Goal: Task Accomplishment & Management: Manage account settings

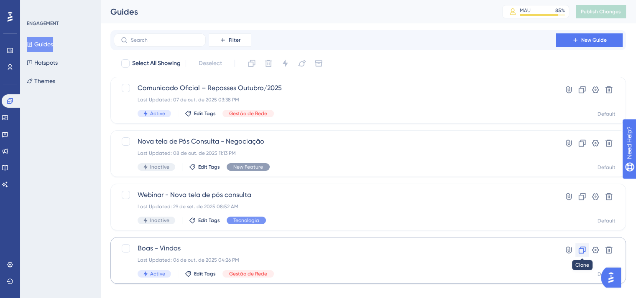
click at [580, 251] on icon at bounding box center [582, 250] width 8 height 8
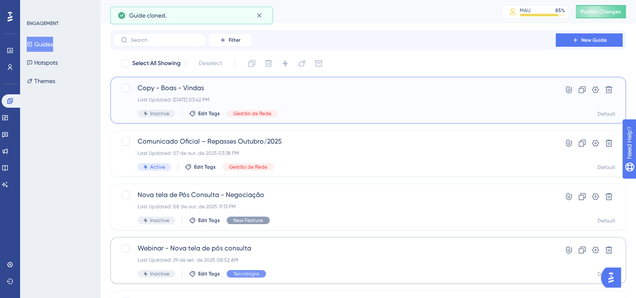
click at [176, 88] on span "Copy - Boas - Vindas" at bounding box center [334, 88] width 394 height 10
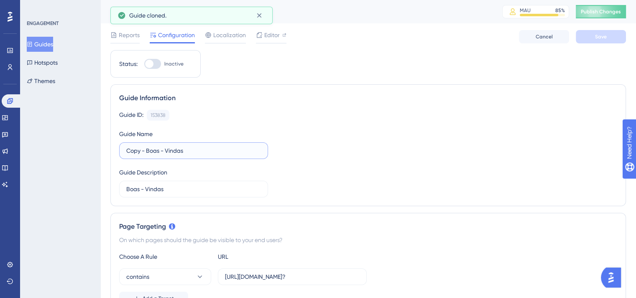
drag, startPoint x: 198, startPoint y: 145, endPoint x: 117, endPoint y: 148, distance: 80.3
click at [117, 148] on div "Guide Information Guide ID: 153838 Copy Guide Name Copy - Boas - Vindas Guide D…" at bounding box center [367, 145] width 515 height 122
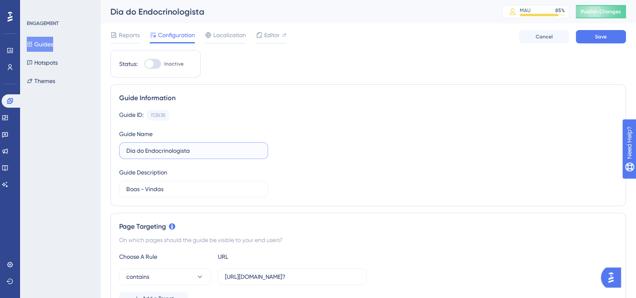
drag, startPoint x: 206, startPoint y: 148, endPoint x: 158, endPoint y: 151, distance: 48.6
click at [158, 151] on input "Dia do Endocrinologista" at bounding box center [193, 150] width 135 height 9
drag, startPoint x: 186, startPoint y: 151, endPoint x: 120, endPoint y: 152, distance: 66.9
click at [120, 152] on label "Dia do Endodontista" at bounding box center [193, 151] width 149 height 17
type input "Dia do Endodontista"
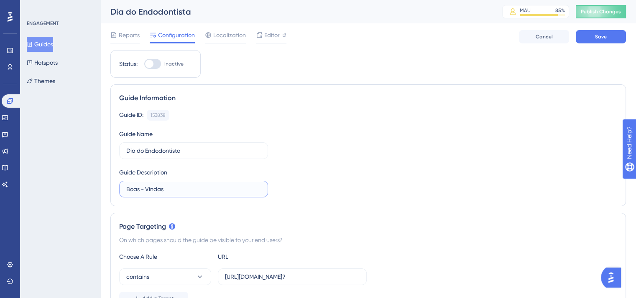
drag, startPoint x: 170, startPoint y: 188, endPoint x: 111, endPoint y: 186, distance: 58.9
click at [111, 186] on div "Guide Information Guide ID: 153838 Copy Guide Name Dia do Endodontista Guide De…" at bounding box center [367, 145] width 515 height 122
paste input "Dia do Endodontista"
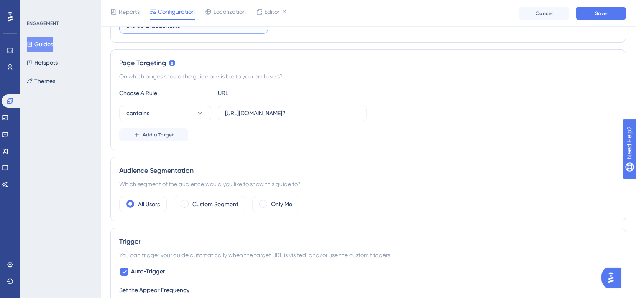
scroll to position [293, 0]
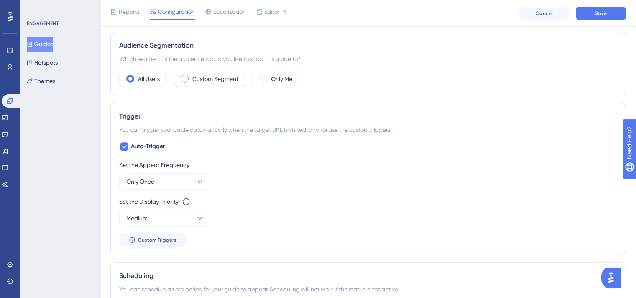
type input "Dia do Endodontista"
click at [184, 78] on span at bounding box center [185, 79] width 8 height 8
click at [191, 76] on input "radio" at bounding box center [191, 76] width 0 height 0
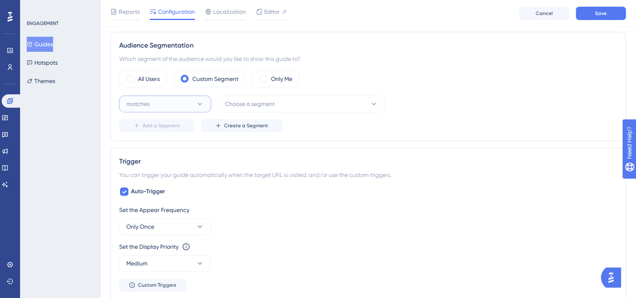
click at [162, 101] on button "matches" at bounding box center [165, 104] width 92 height 17
click at [155, 127] on div "matches matches" at bounding box center [165, 129] width 68 height 17
click at [278, 103] on button "Choose a segment" at bounding box center [301, 104] width 167 height 17
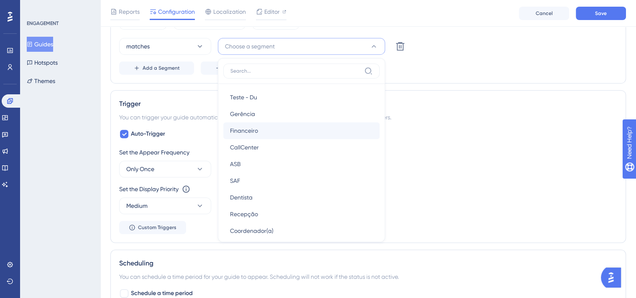
scroll to position [124, 0]
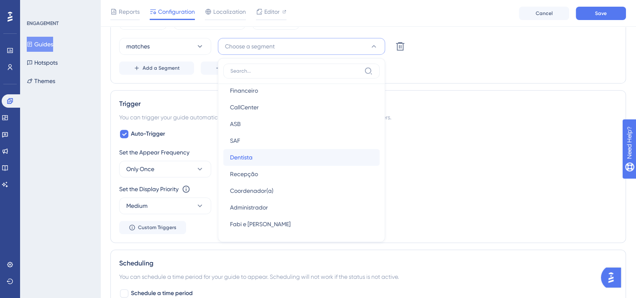
click at [251, 153] on span "Dentista" at bounding box center [241, 158] width 23 height 10
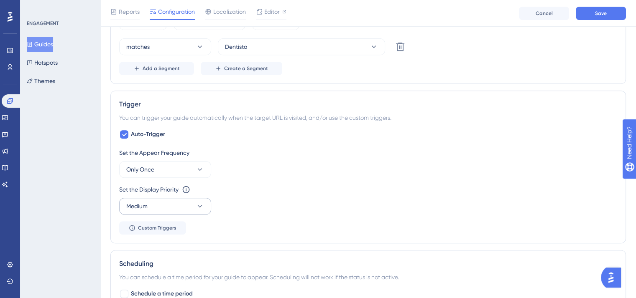
scroll to position [350, 0]
click at [162, 205] on button "Medium" at bounding box center [165, 206] width 92 height 17
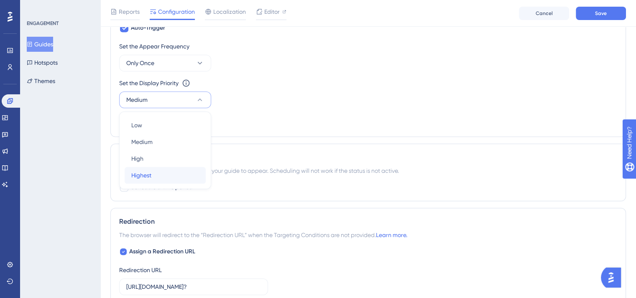
click at [150, 177] on span "Highest" at bounding box center [141, 176] width 20 height 10
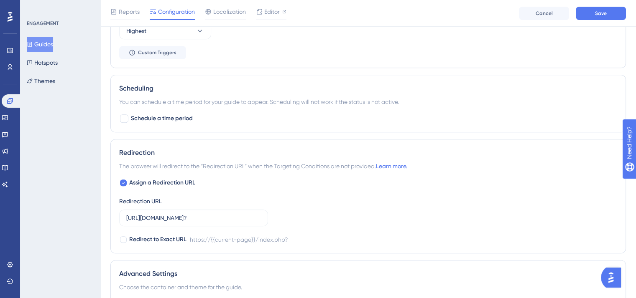
scroll to position [540, 0]
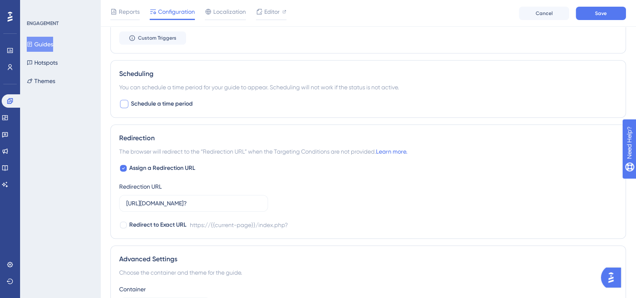
click at [124, 101] on div at bounding box center [124, 104] width 8 height 8
checkbox input "true"
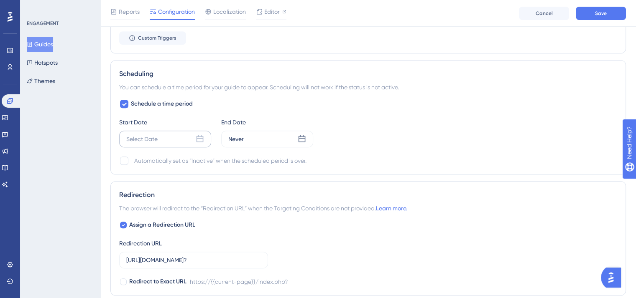
click at [165, 139] on div "Select Date" at bounding box center [165, 139] width 92 height 17
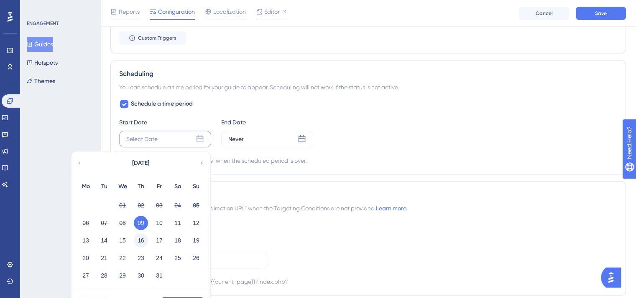
click at [142, 237] on button "16" at bounding box center [141, 241] width 14 height 14
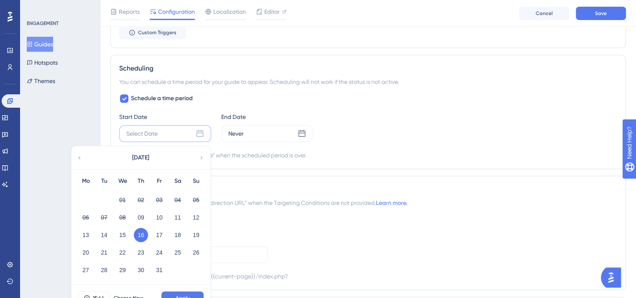
scroll to position [624, 0]
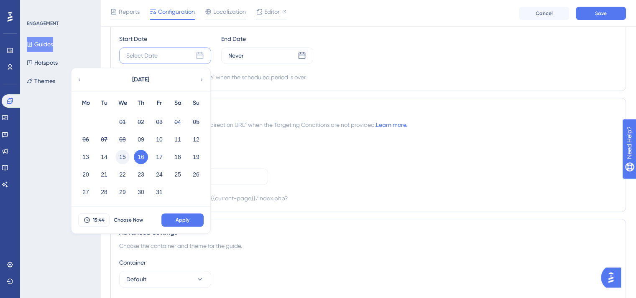
click at [125, 153] on button "15" at bounding box center [122, 157] width 14 height 14
click at [100, 218] on span "15:44" at bounding box center [99, 220] width 12 height 7
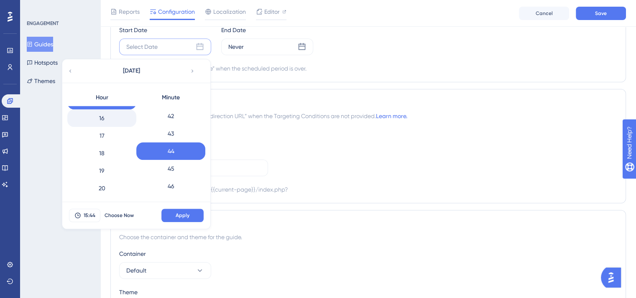
scroll to position [331, 0]
click at [103, 184] on div "23" at bounding box center [101, 187] width 69 height 18
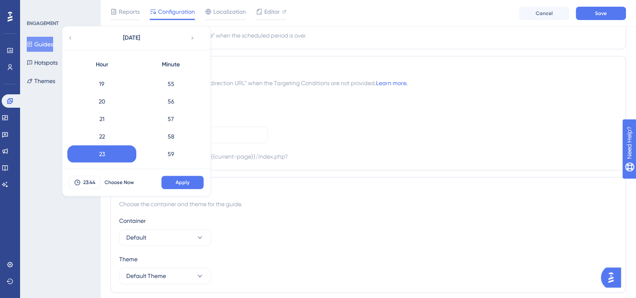
scroll to position [692, 0]
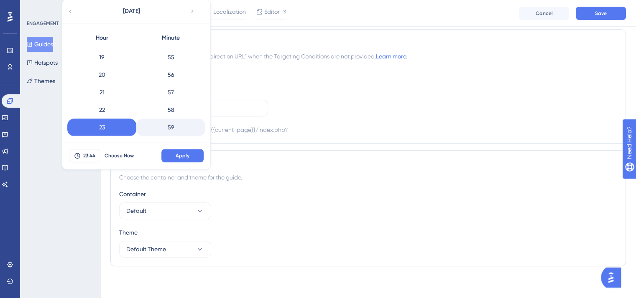
click at [174, 127] on div "59" at bounding box center [170, 128] width 69 height 18
click at [187, 155] on span "Apply" at bounding box center [183, 156] width 14 height 7
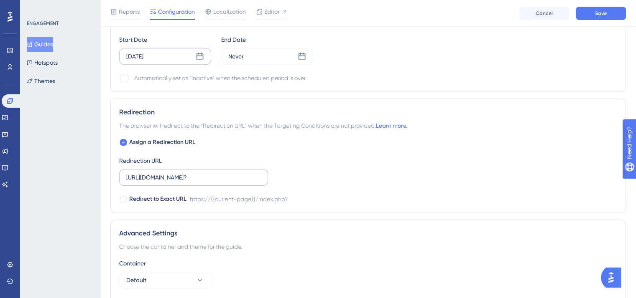
scroll to position [608, 0]
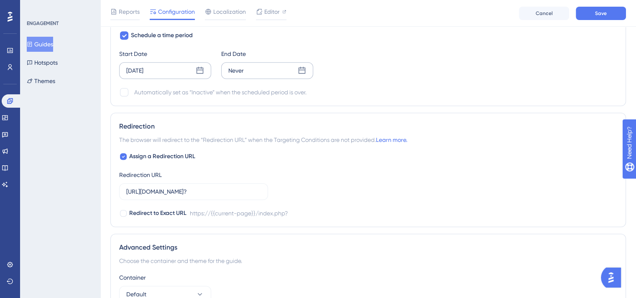
click at [256, 69] on div "Never" at bounding box center [267, 70] width 92 height 17
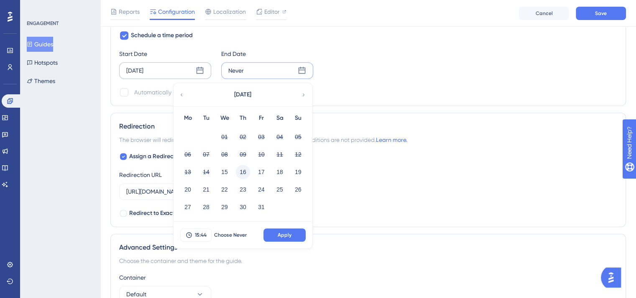
click at [242, 171] on button "16" at bounding box center [243, 172] width 14 height 14
click at [199, 233] on span "15:44" at bounding box center [201, 235] width 12 height 7
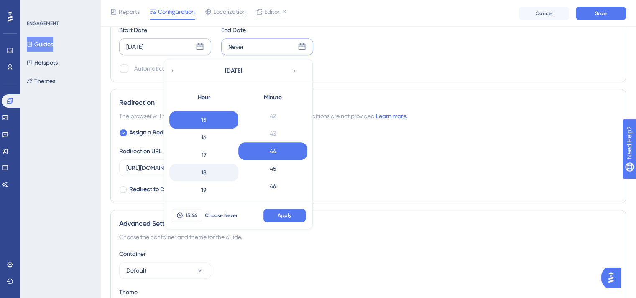
scroll to position [331, 0]
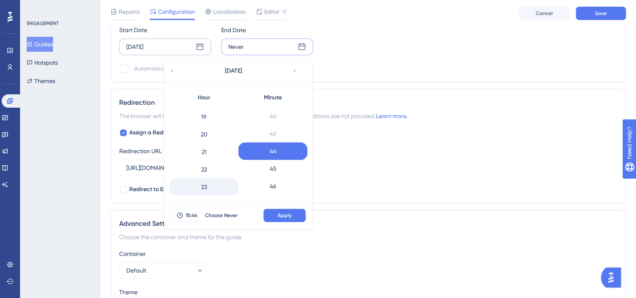
click at [203, 184] on div "23" at bounding box center [203, 187] width 69 height 18
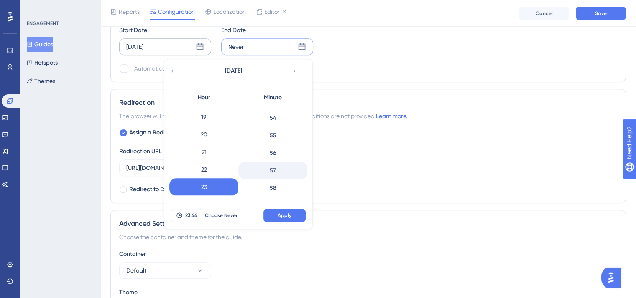
scroll to position [963, 0]
click at [276, 183] on div "59" at bounding box center [272, 187] width 69 height 18
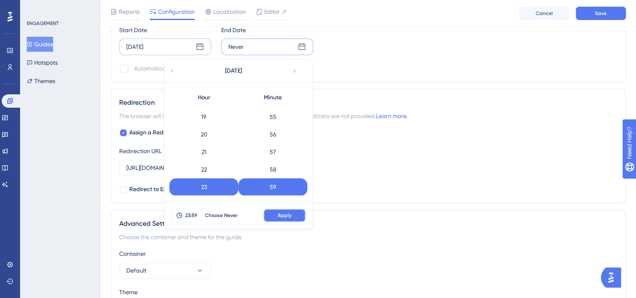
click at [287, 214] on span "Apply" at bounding box center [284, 215] width 14 height 7
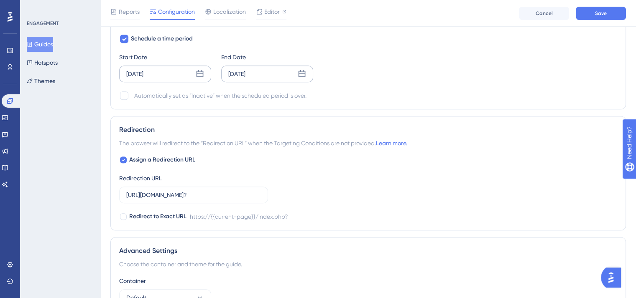
scroll to position [590, 0]
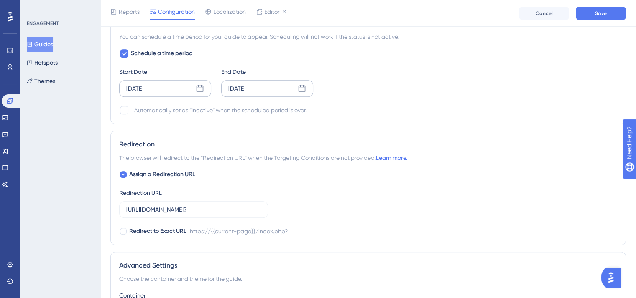
click at [167, 87] on div "[DATE]" at bounding box center [165, 88] width 92 height 17
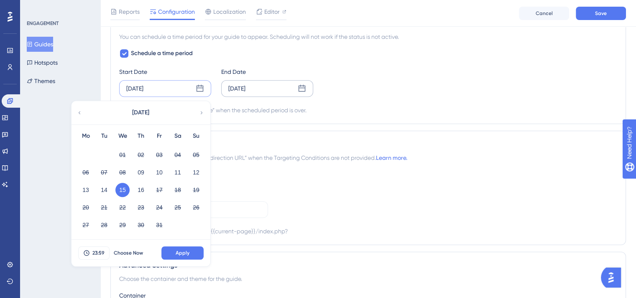
click at [267, 86] on div "[DATE]" at bounding box center [267, 88] width 92 height 17
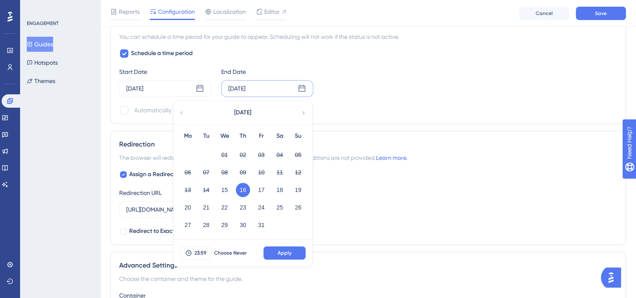
click at [350, 210] on div "Assign a Redirection URL Redirection URL [URL][DOMAIN_NAME]? Redirect to Exact …" at bounding box center [368, 203] width 498 height 67
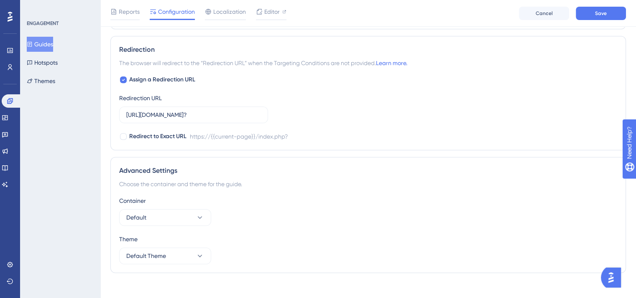
scroll to position [692, 0]
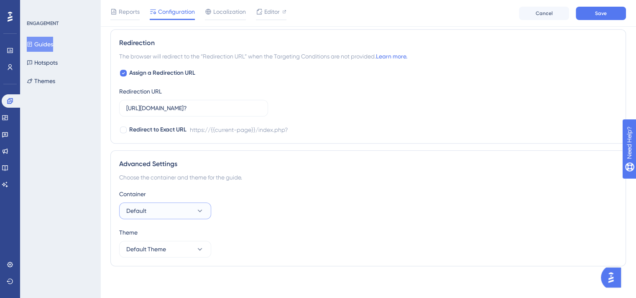
click at [172, 211] on button "Default" at bounding box center [165, 211] width 92 height 17
click at [159, 210] on button "Default" at bounding box center [165, 211] width 92 height 17
click at [160, 209] on button "Default" at bounding box center [165, 211] width 92 height 17
click at [169, 249] on button "Default Theme" at bounding box center [165, 249] width 92 height 17
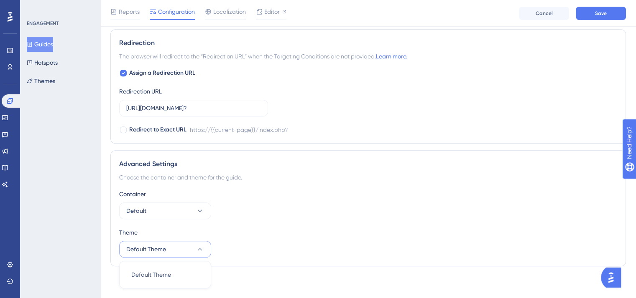
click at [169, 249] on button "Default Theme" at bounding box center [165, 249] width 92 height 17
drag, startPoint x: 120, startPoint y: 177, endPoint x: 243, endPoint y: 178, distance: 123.3
click at [243, 178] on div "Choose the container and theme for the guide." at bounding box center [368, 178] width 498 height 10
copy div "Choose the container and theme for the guide"
click at [278, 204] on div "Container Default" at bounding box center [368, 204] width 498 height 30
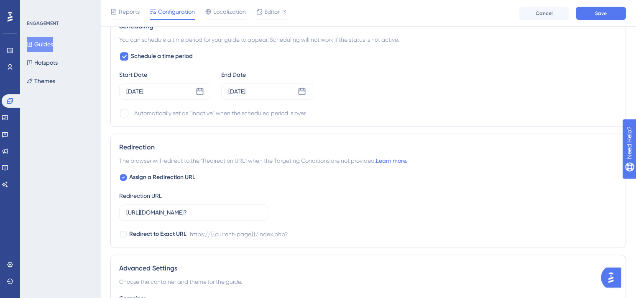
scroll to position [525, 0]
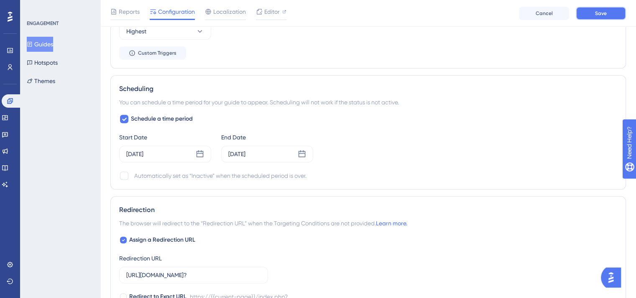
click at [601, 13] on span "Save" at bounding box center [601, 13] width 12 height 7
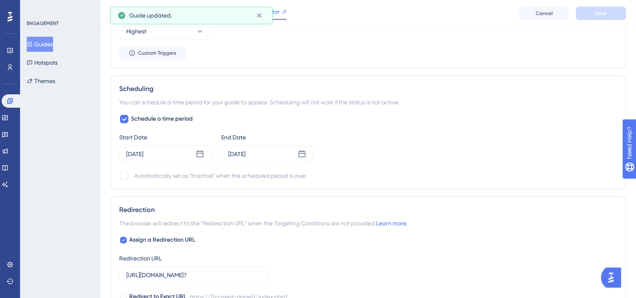
click at [278, 11] on span "Editor" at bounding box center [271, 12] width 15 height 10
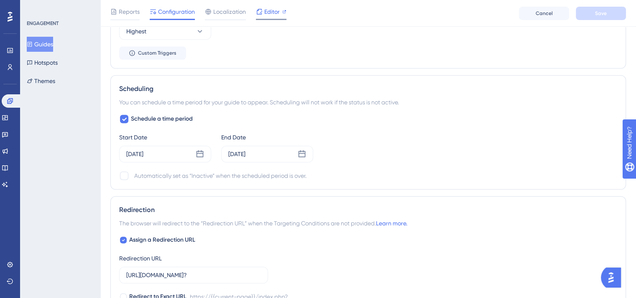
click at [269, 12] on span "Editor" at bounding box center [271, 12] width 15 height 10
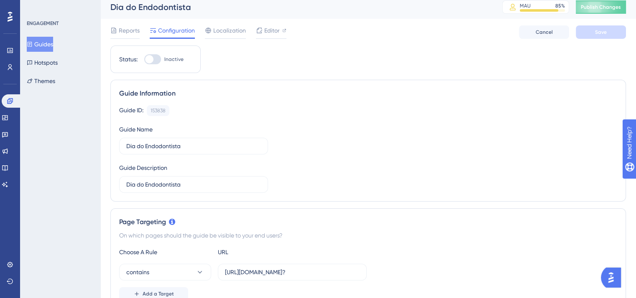
scroll to position [0, 0]
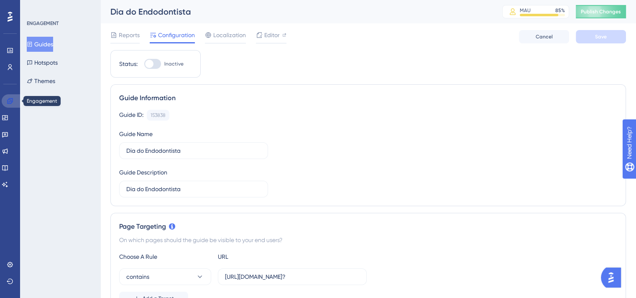
click at [8, 102] on icon at bounding box center [9, 100] width 5 height 5
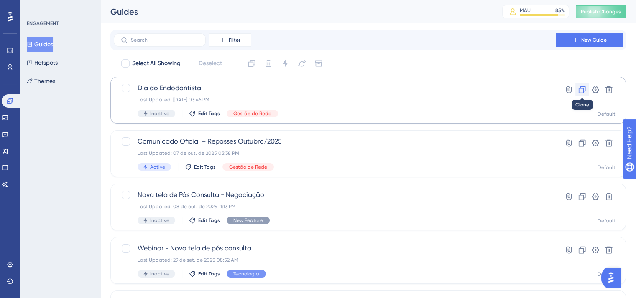
click at [581, 90] on icon at bounding box center [582, 90] width 8 height 8
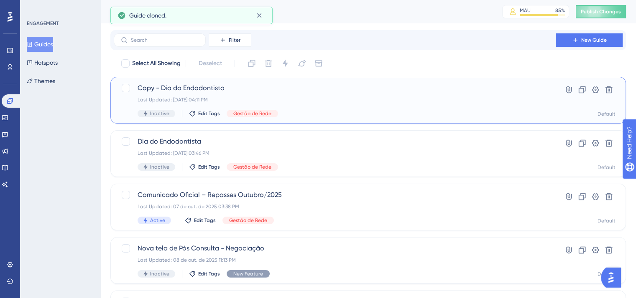
click at [187, 88] on span "Copy - Dia do Endodontista" at bounding box center [334, 88] width 394 height 10
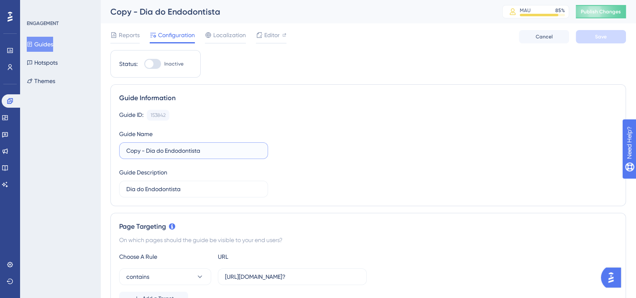
drag, startPoint x: 210, startPoint y: 149, endPoint x: 92, endPoint y: 139, distance: 119.1
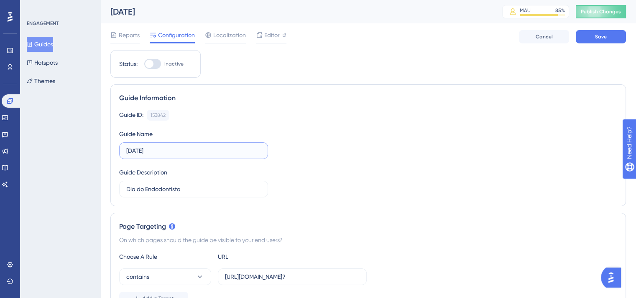
drag, startPoint x: 184, startPoint y: 152, endPoint x: 74, endPoint y: 143, distance: 111.1
type input "[DATE]"
drag, startPoint x: 191, startPoint y: 191, endPoint x: 71, endPoint y: 180, distance: 119.6
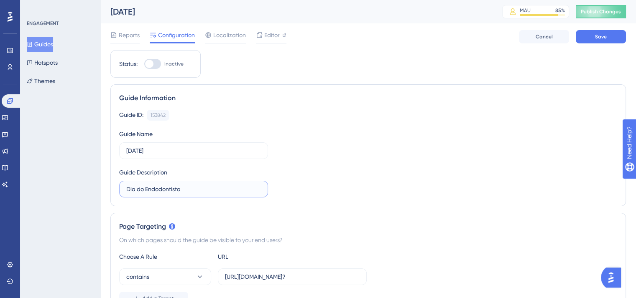
paste input "De"
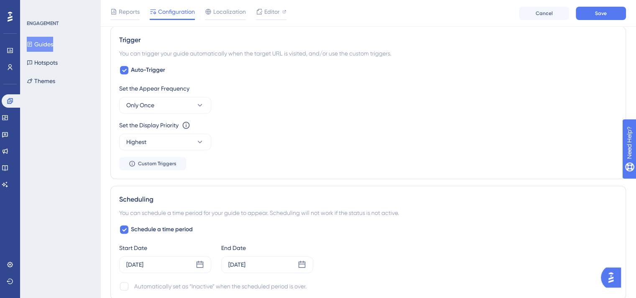
scroll to position [460, 0]
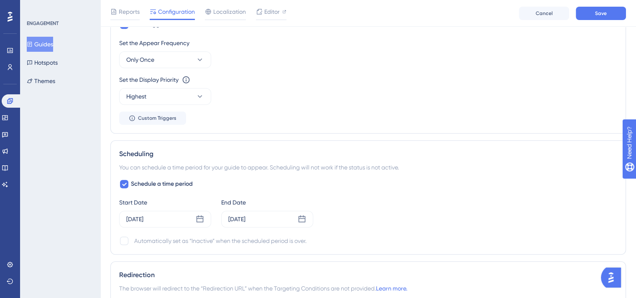
type input "[DATE]"
click at [200, 218] on icon at bounding box center [200, 219] width 8 height 8
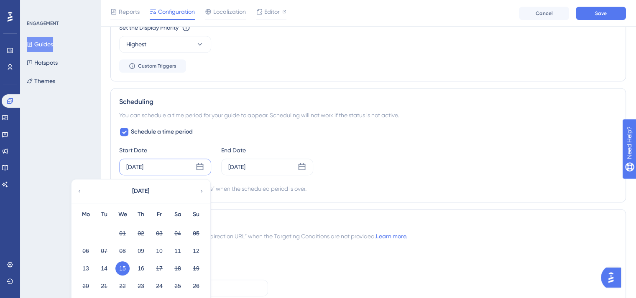
scroll to position [585, 0]
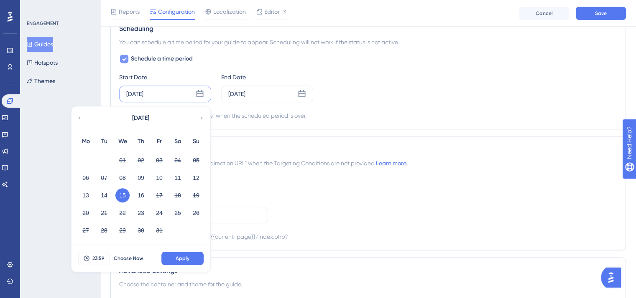
click at [125, 58] on icon at bounding box center [124, 59] width 5 height 3
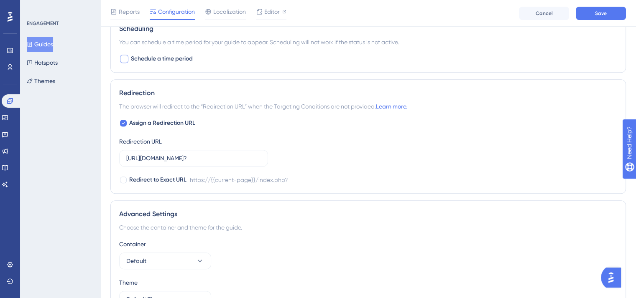
click at [125, 58] on div at bounding box center [124, 59] width 8 height 8
checkbox input "true"
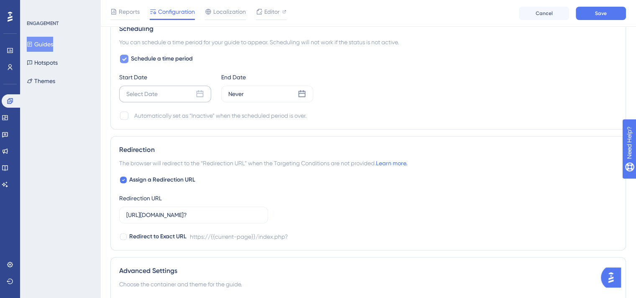
click at [170, 92] on div "Select Date" at bounding box center [165, 94] width 92 height 17
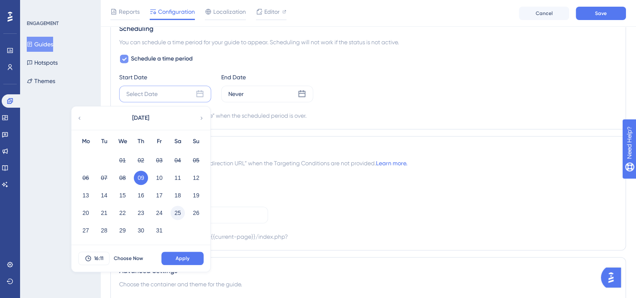
click at [176, 213] on button "25" at bounding box center [178, 213] width 14 height 14
click at [102, 257] on span "16:11" at bounding box center [98, 258] width 9 height 7
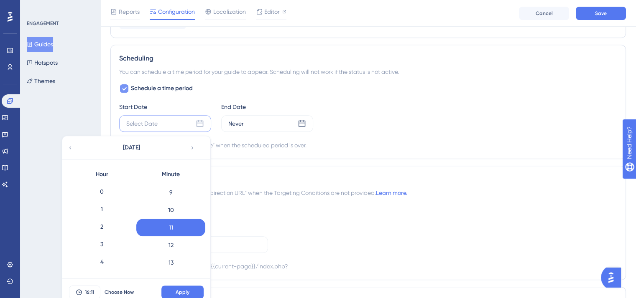
scroll to position [590, 0]
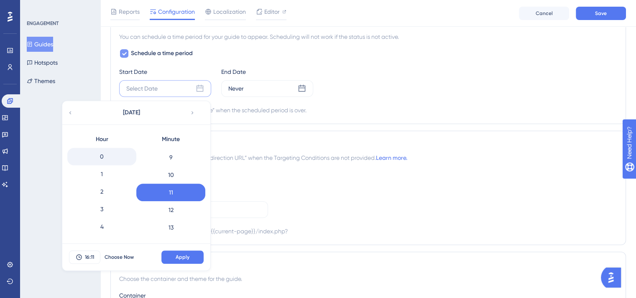
click at [103, 153] on div "0" at bounding box center [101, 157] width 69 height 18
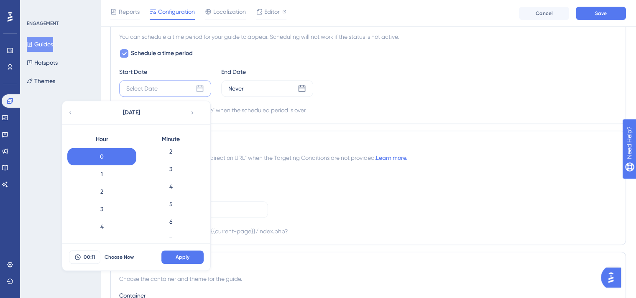
scroll to position [0, 0]
click at [174, 156] on div "0" at bounding box center [170, 157] width 69 height 18
click at [181, 255] on span "Apply" at bounding box center [183, 257] width 14 height 7
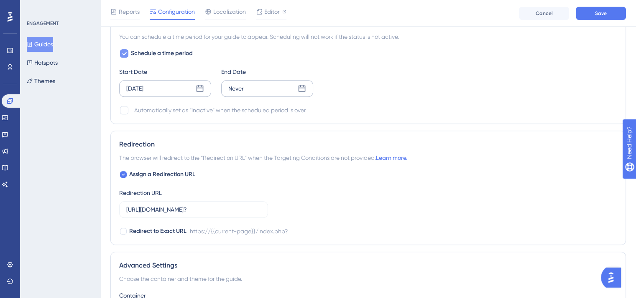
click at [259, 89] on div "Never" at bounding box center [267, 88] width 92 height 17
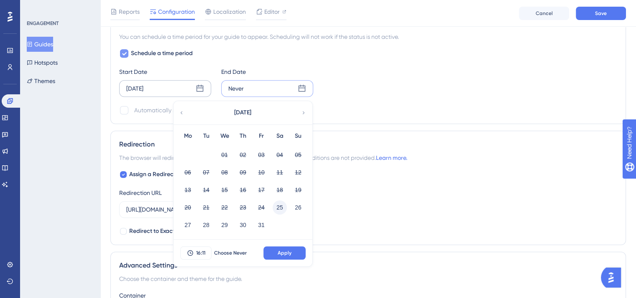
click at [278, 205] on button "25" at bounding box center [279, 208] width 14 height 14
click at [201, 253] on span "16:11" at bounding box center [200, 253] width 9 height 7
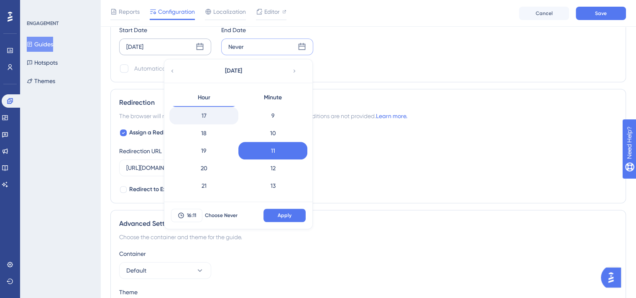
scroll to position [331, 0]
click at [207, 186] on div "23" at bounding box center [203, 187] width 69 height 18
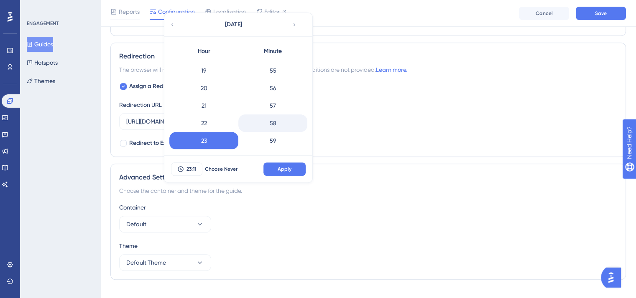
scroll to position [692, 0]
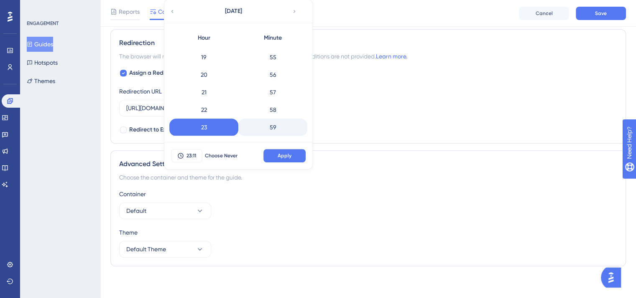
click at [275, 127] on div "59" at bounding box center [272, 128] width 69 height 18
click at [278, 153] on span "Apply" at bounding box center [284, 156] width 14 height 7
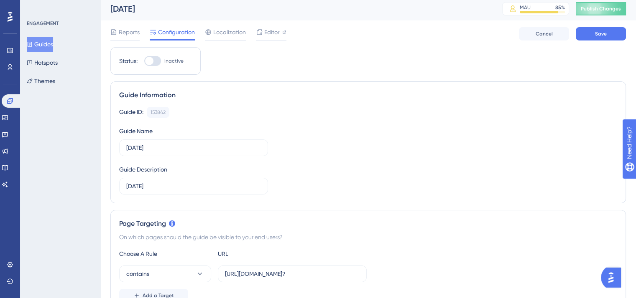
scroll to position [0, 0]
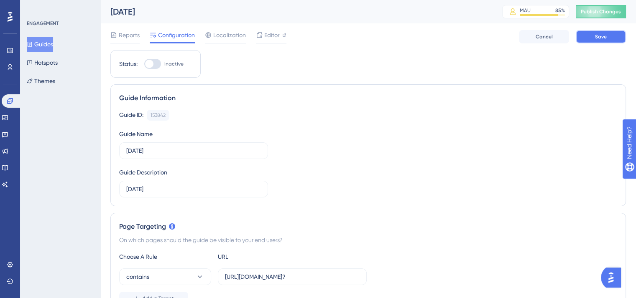
click at [597, 38] on span "Save" at bounding box center [601, 36] width 12 height 7
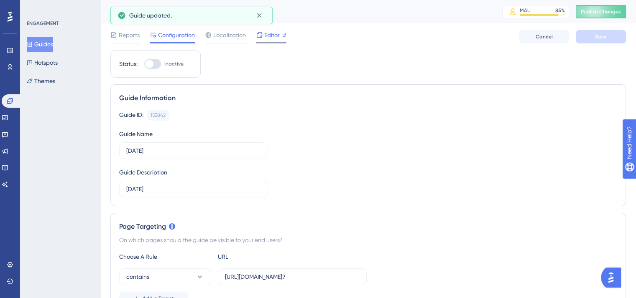
click at [269, 33] on span "Editor" at bounding box center [271, 35] width 15 height 10
